Goal: Information Seeking & Learning: Understand process/instructions

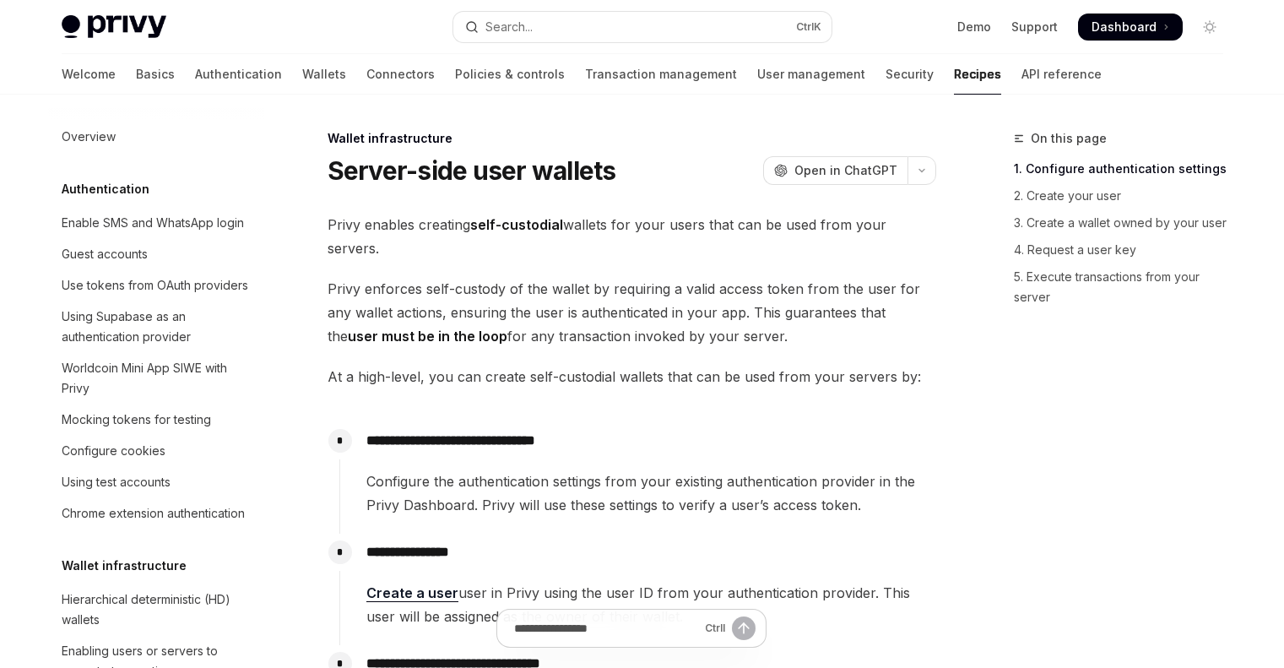
scroll to position [416, 0]
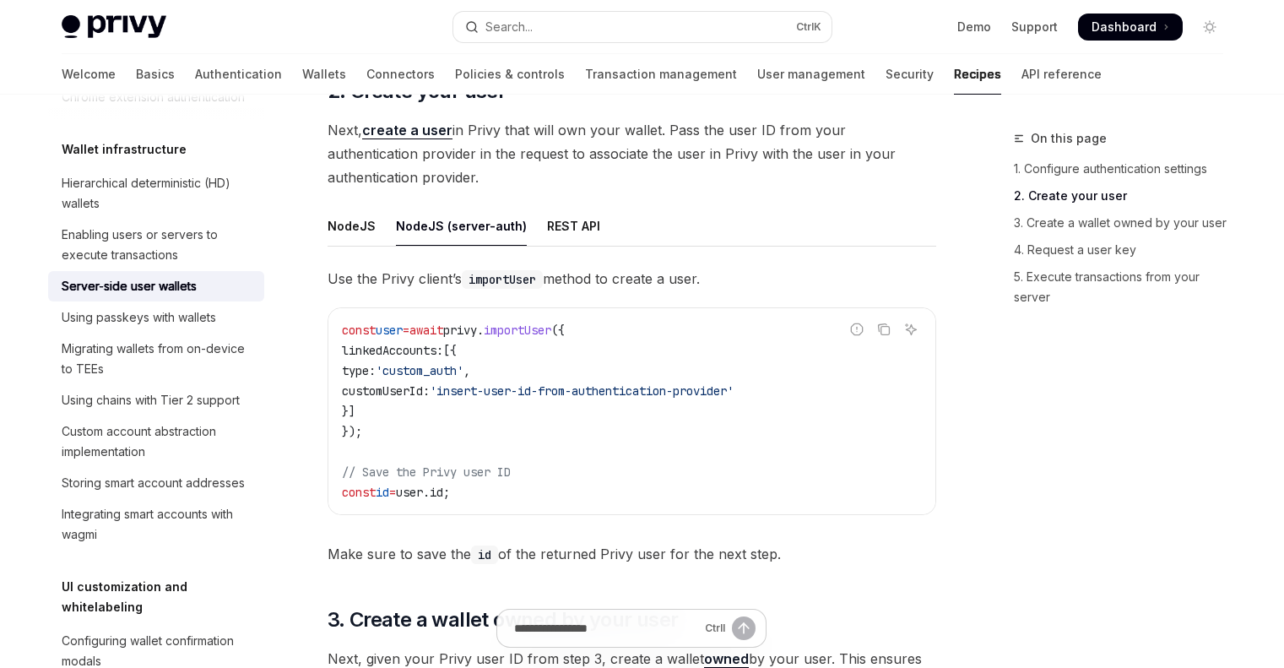
scroll to position [1256, 0]
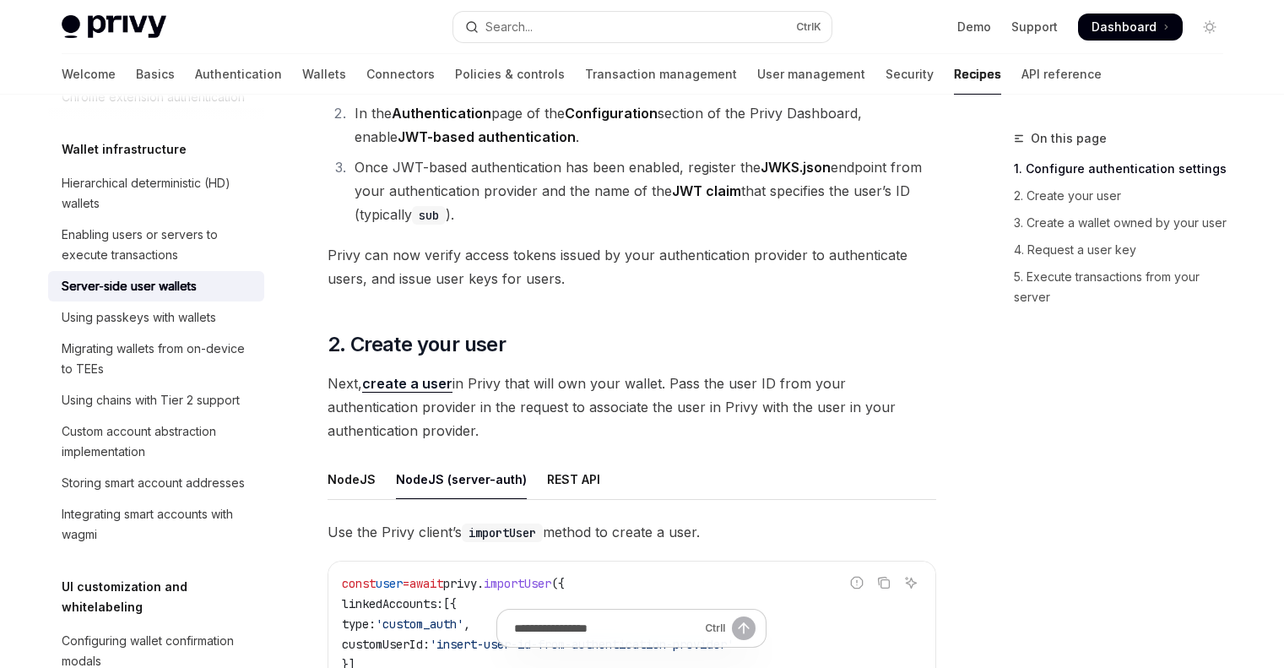
click at [575, 481] on div "REST API" at bounding box center [573, 479] width 53 height 40
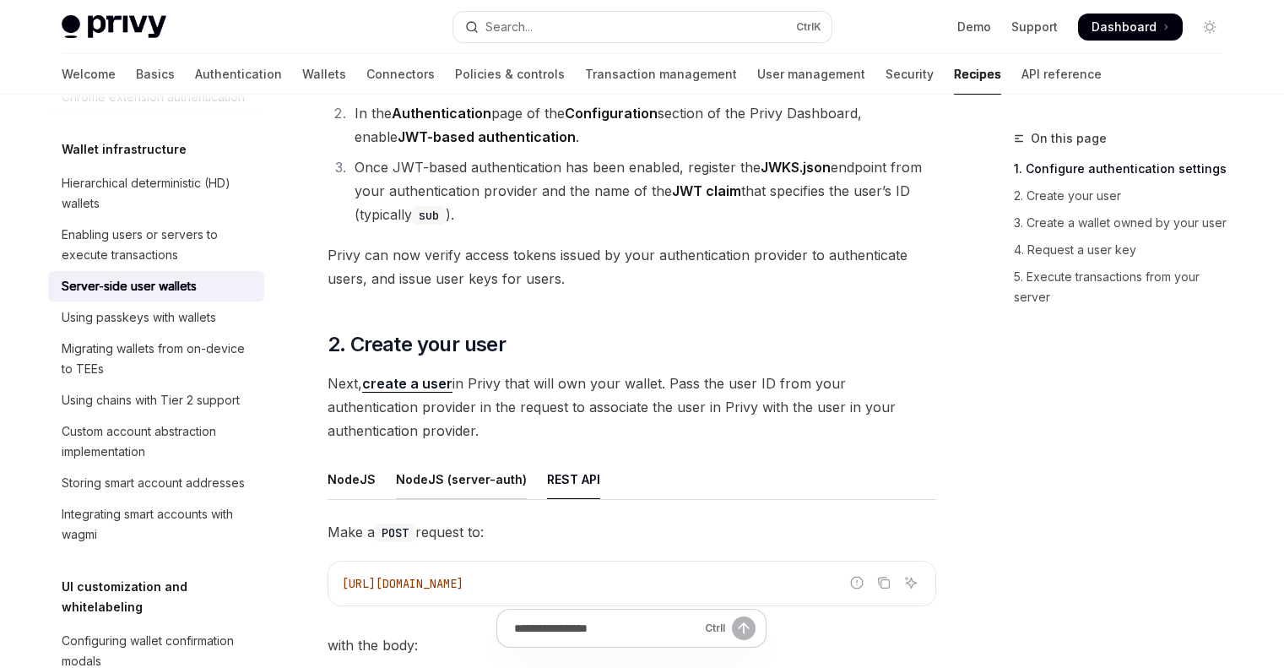
click at [425, 483] on div "NodeJS (server-auth)" at bounding box center [461, 479] width 131 height 40
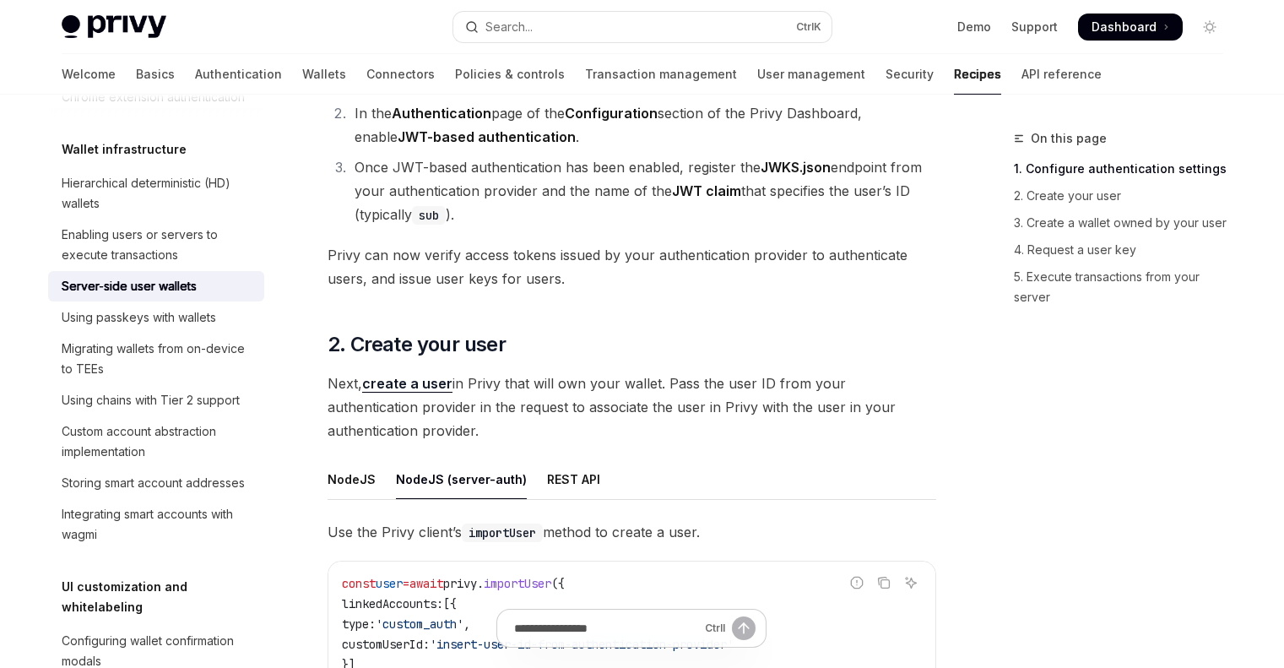
click at [345, 480] on div "NodeJS" at bounding box center [351, 479] width 48 height 40
click at [479, 473] on div "NodeJS (server-auth)" at bounding box center [461, 479] width 131 height 40
click at [585, 473] on div "REST API" at bounding box center [573, 479] width 53 height 40
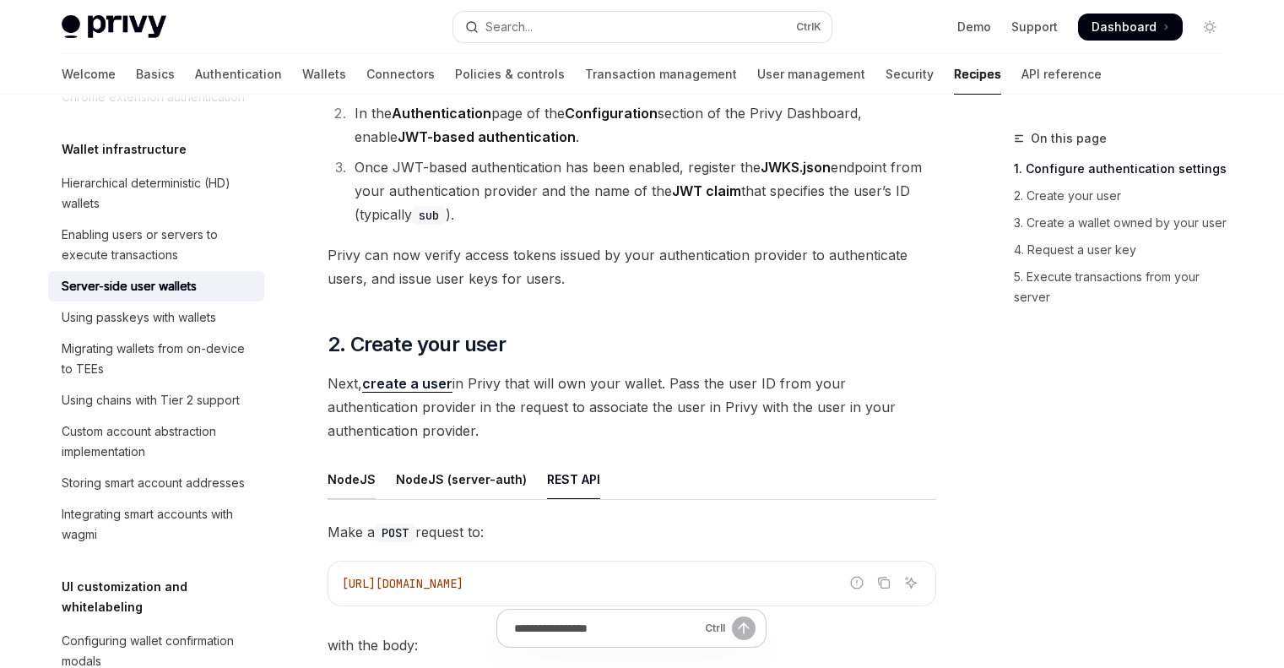
click at [354, 475] on div "NodeJS" at bounding box center [351, 479] width 48 height 40
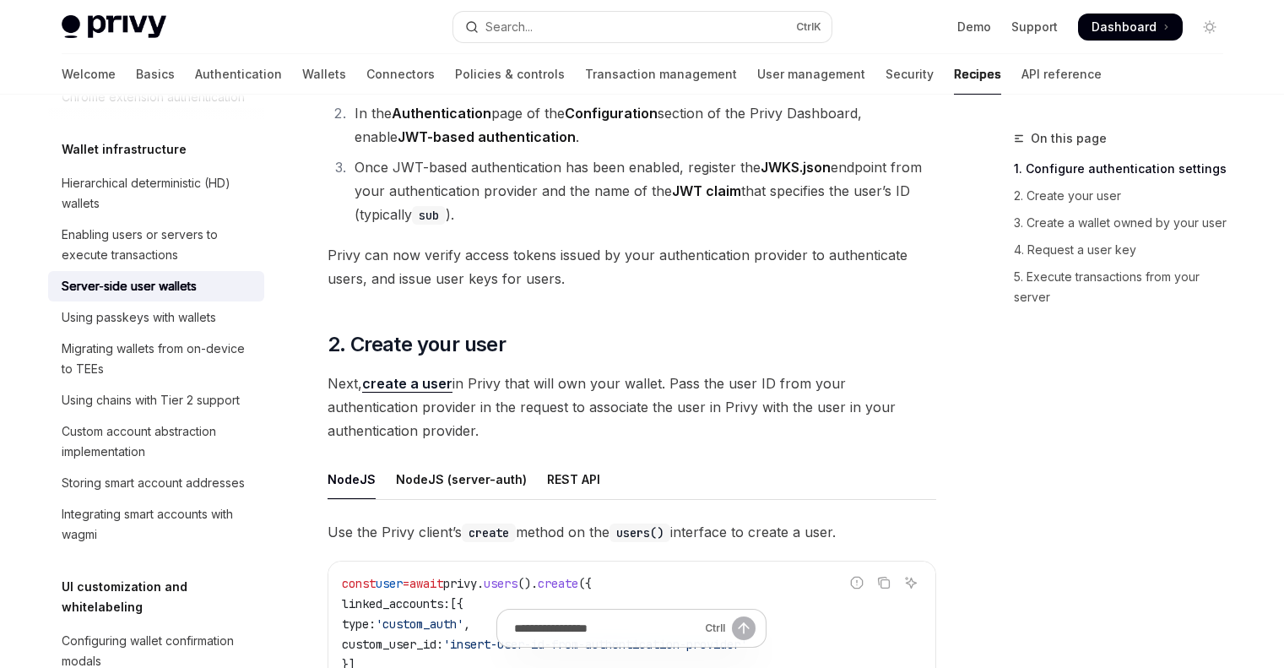
click at [453, 476] on div "NodeJS (server-auth)" at bounding box center [461, 479] width 131 height 40
click at [560, 471] on div "REST API" at bounding box center [573, 479] width 53 height 40
type textarea "*"
